Goal: Task Accomplishment & Management: Manage account settings

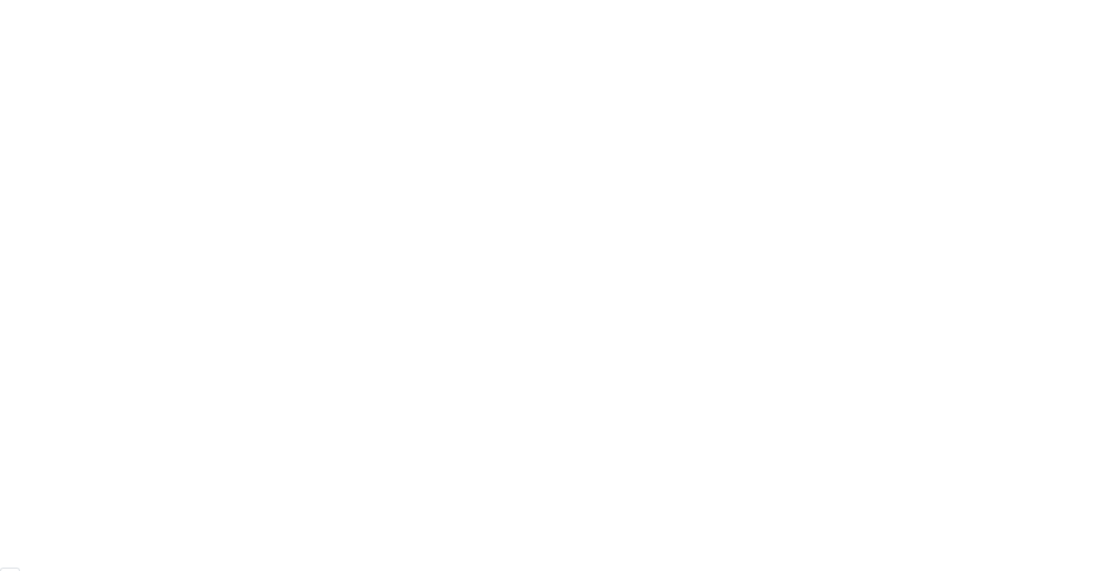
scroll to position [369, 0]
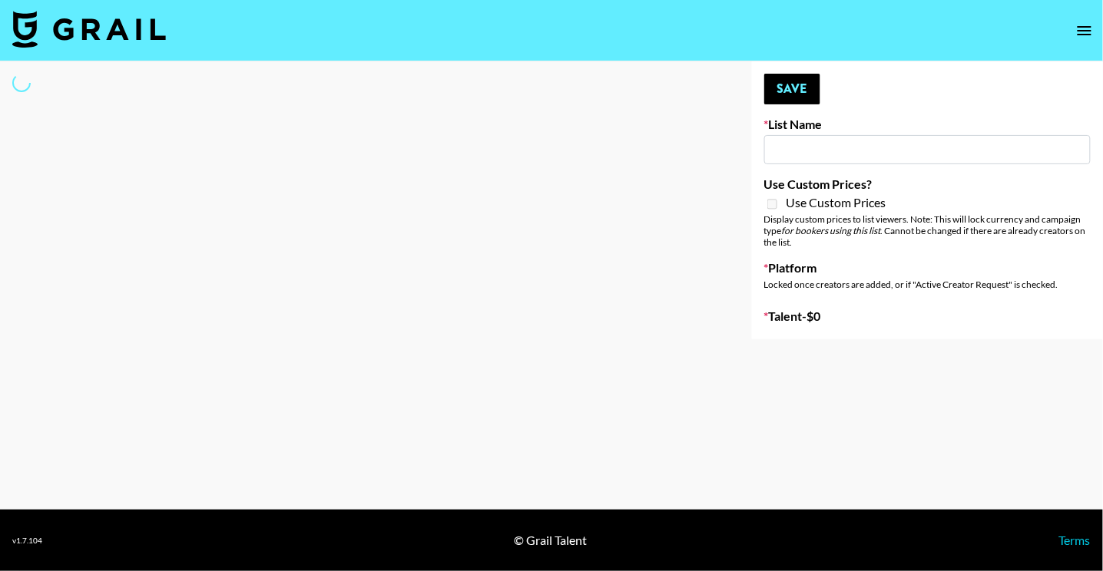
type input "Forever in a Day List"
select select "Song"
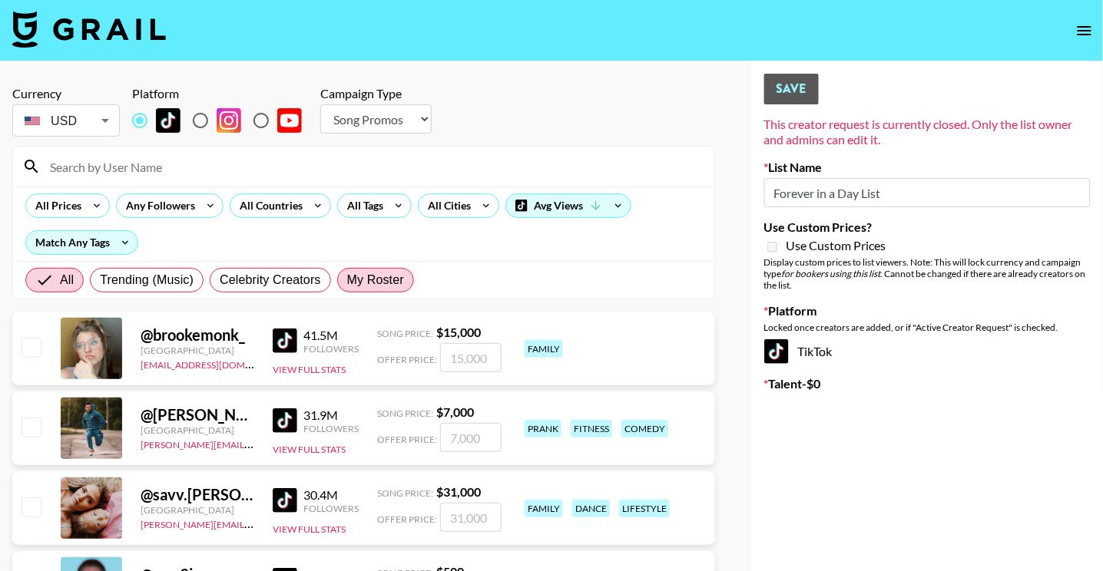
click at [357, 273] on span "My Roster" at bounding box center [375, 280] width 57 height 18
click at [347, 280] on input "My Roster" at bounding box center [347, 280] width 0 height 0
radio input "true"
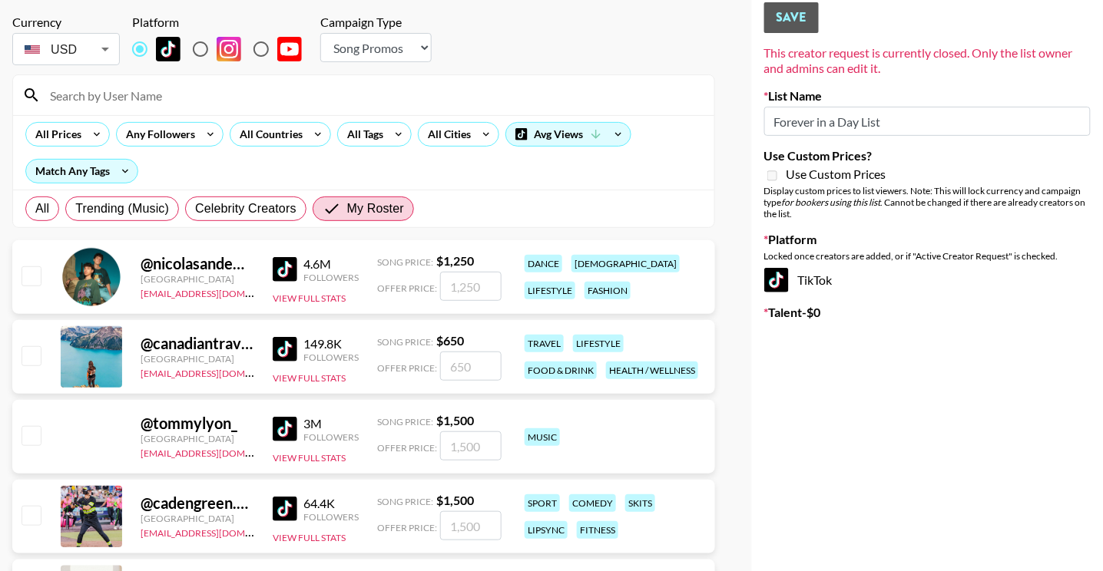
scroll to position [73, 0]
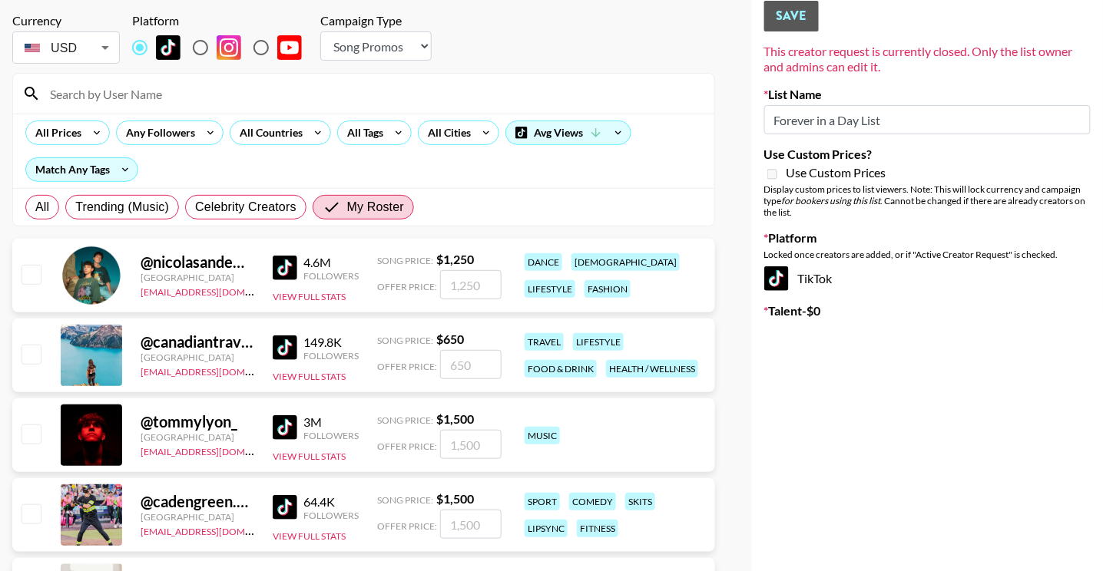
click at [32, 273] on input "checkbox" at bounding box center [31, 274] width 18 height 18
checkbox input "true"
type input "1250"
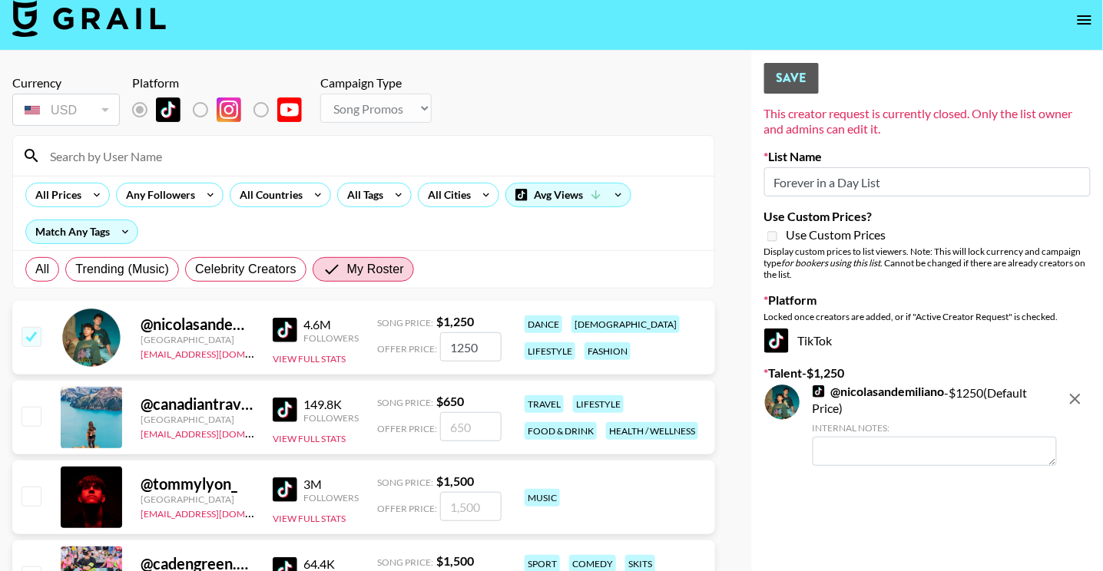
scroll to position [5, 0]
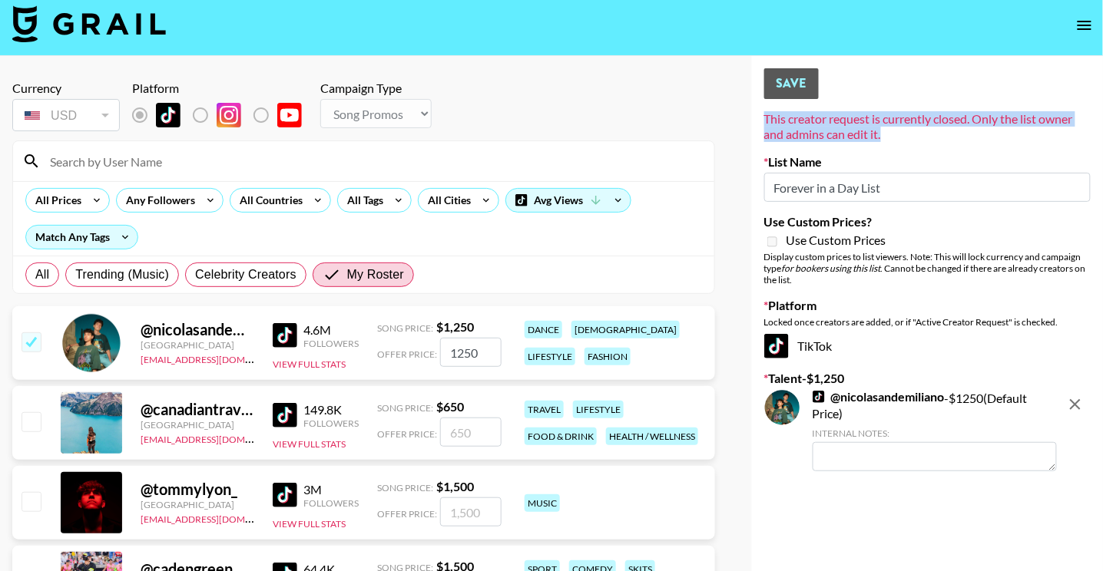
drag, startPoint x: 763, startPoint y: 118, endPoint x: 889, endPoint y: 134, distance: 127.7
type textarea "This creator request is currently closed. Only the list owner and admins can ed…"
click at [889, 134] on div "Your changes have been saved! Save This creator request is currently closed. On…" at bounding box center [927, 476] width 351 height 841
copy div "This creator request is currently closed. Only the list owner and admins can ed…"
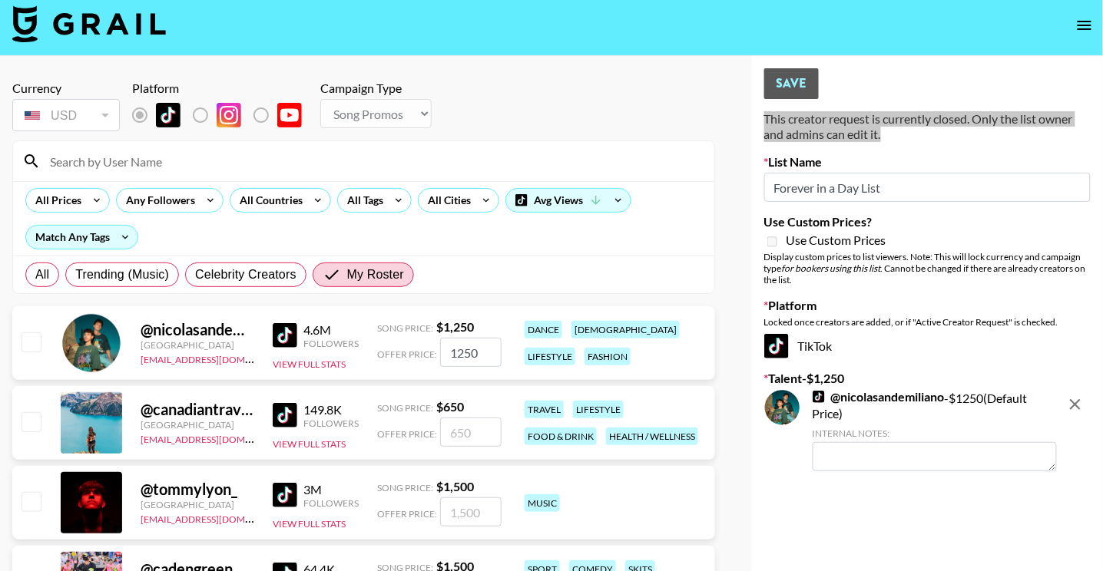
checkbox input "false"
